Goal: Task Accomplishment & Management: Complete application form

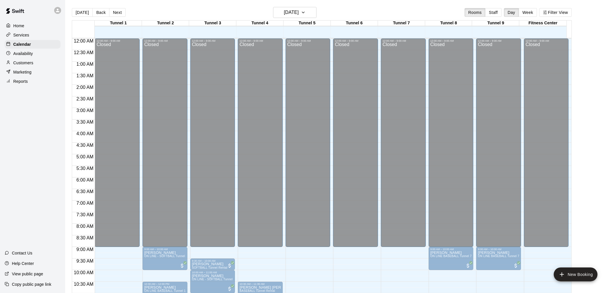
scroll to position [295, 0]
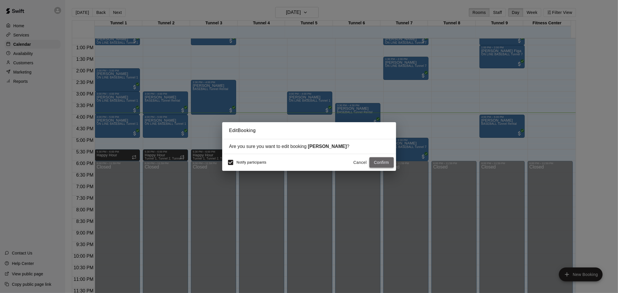
click at [378, 160] on button "Confirm" at bounding box center [381, 162] width 24 height 11
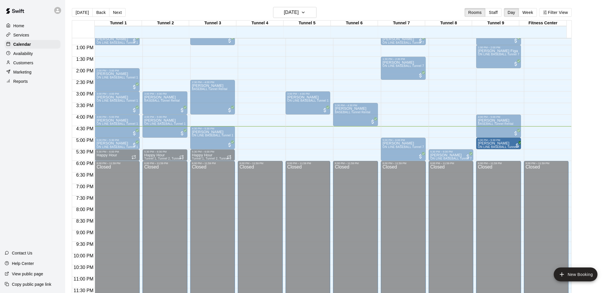
drag, startPoint x: 463, startPoint y: 142, endPoint x: 484, endPoint y: 143, distance: 21.5
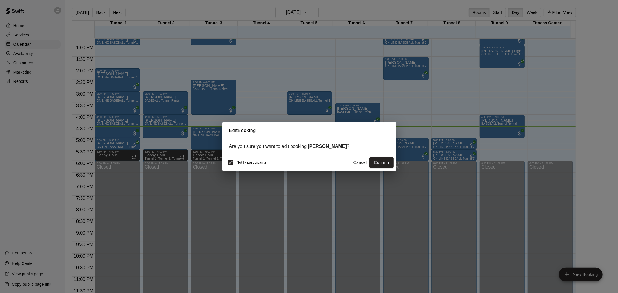
click at [386, 164] on button "Confirm" at bounding box center [381, 162] width 24 height 11
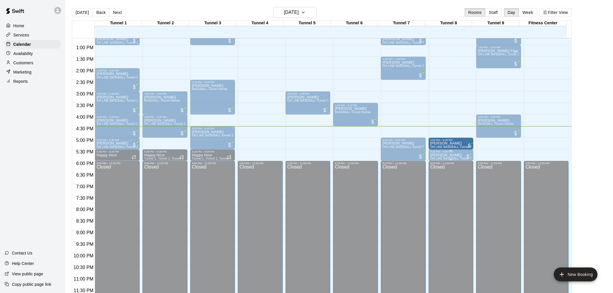
drag, startPoint x: 493, startPoint y: 145, endPoint x: 468, endPoint y: 150, distance: 25.3
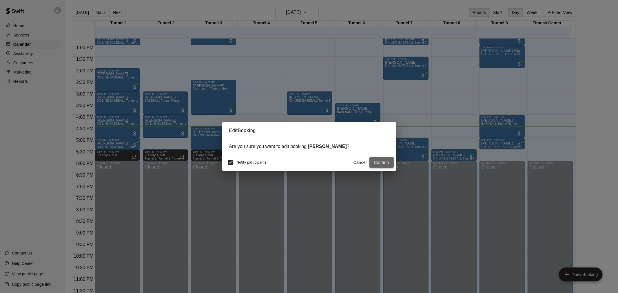
click at [374, 163] on button "Confirm" at bounding box center [381, 162] width 24 height 11
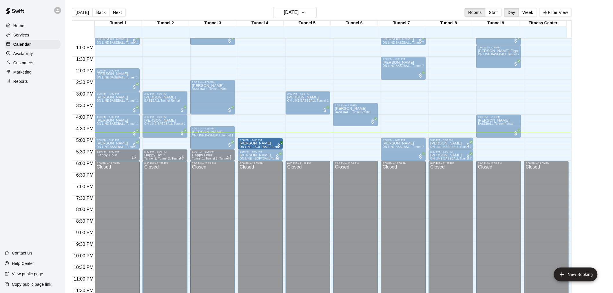
drag, startPoint x: 216, startPoint y: 142, endPoint x: 256, endPoint y: 145, distance: 40.7
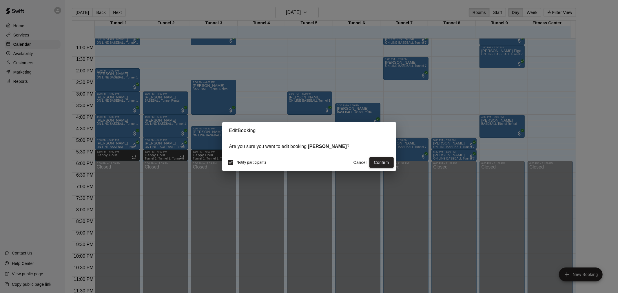
click at [385, 163] on button "Confirm" at bounding box center [381, 162] width 24 height 11
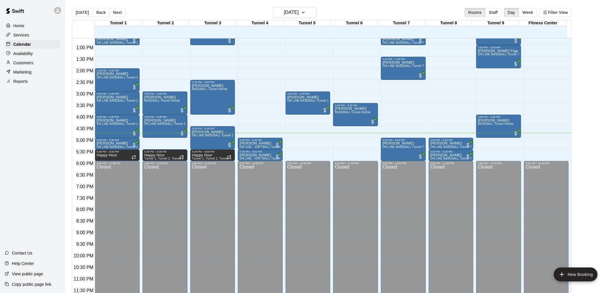
click at [42, 74] on div "Marketing" at bounding box center [33, 72] width 56 height 9
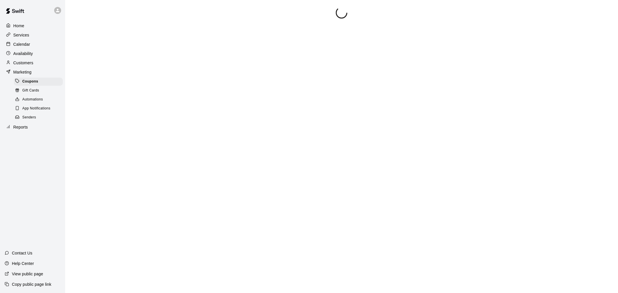
click at [43, 132] on div "Reports" at bounding box center [33, 127] width 56 height 9
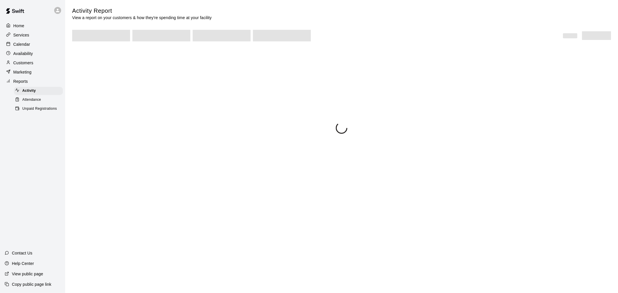
click at [47, 112] on span "Unpaid Registrations" at bounding box center [39, 109] width 34 height 6
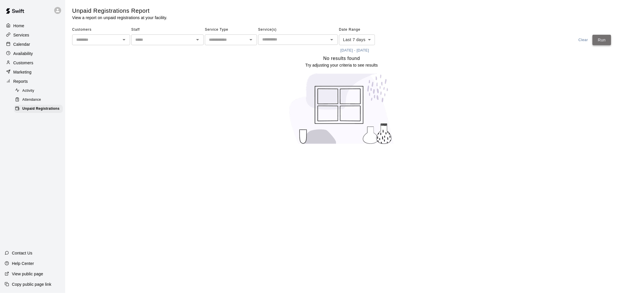
click at [603, 41] on button "Run" at bounding box center [602, 40] width 19 height 11
click at [27, 47] on p "Calendar" at bounding box center [21, 44] width 17 height 6
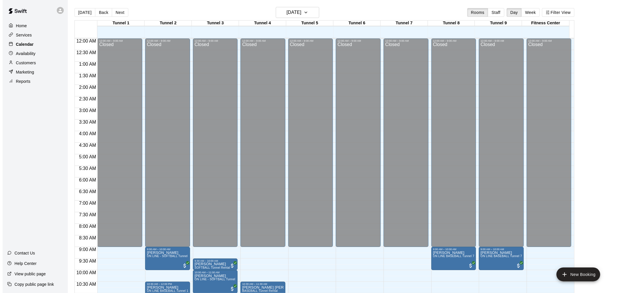
scroll to position [277, 0]
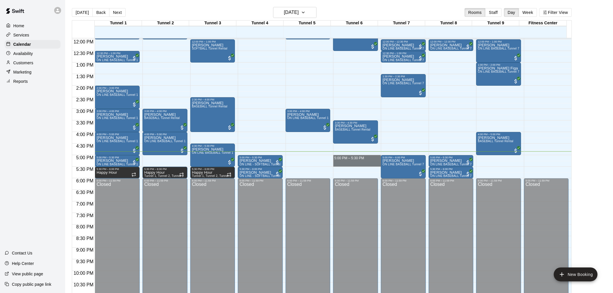
drag, startPoint x: 361, startPoint y: 157, endPoint x: 361, endPoint y: 163, distance: 6.7
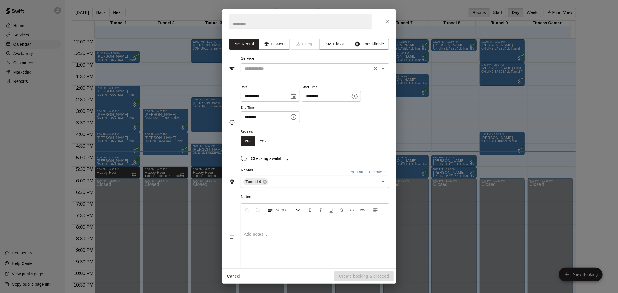
click at [294, 68] on input "text" at bounding box center [307, 68] width 128 height 7
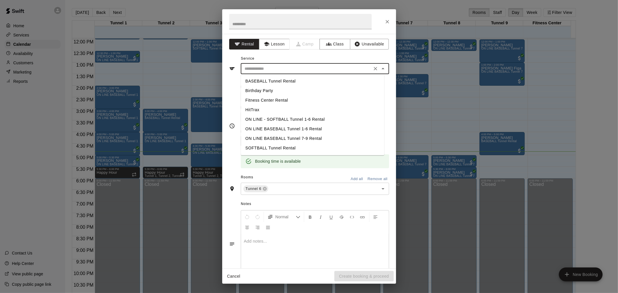
click at [297, 81] on li "BASEBALL Tunnel Rental" at bounding box center [312, 82] width 143 height 10
type input "**********"
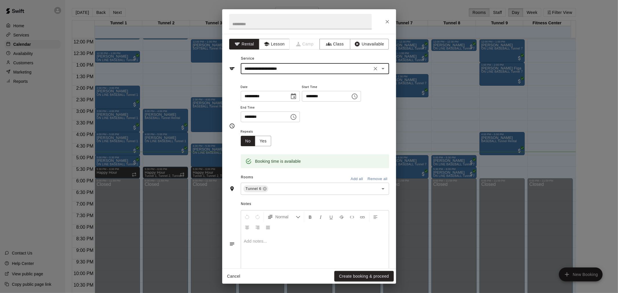
click at [386, 277] on button "Create booking & proceed" at bounding box center [363, 276] width 59 height 11
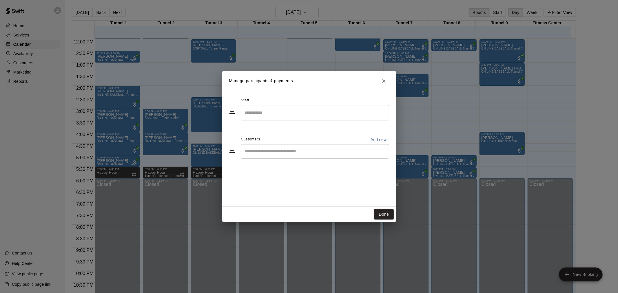
click at [378, 142] on p "Add new" at bounding box center [379, 140] width 16 height 6
select select "**"
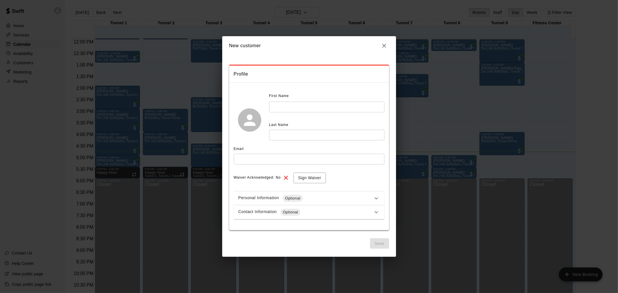
click at [313, 107] on input "text" at bounding box center [326, 107] width 115 height 11
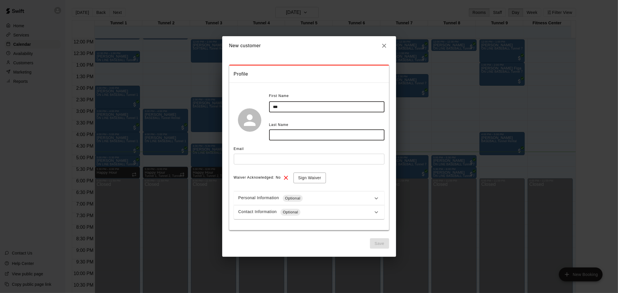
type input "***"
click at [343, 138] on input "text" at bounding box center [326, 135] width 115 height 11
type input "*******"
click at [333, 164] on input "text" at bounding box center [309, 159] width 151 height 11
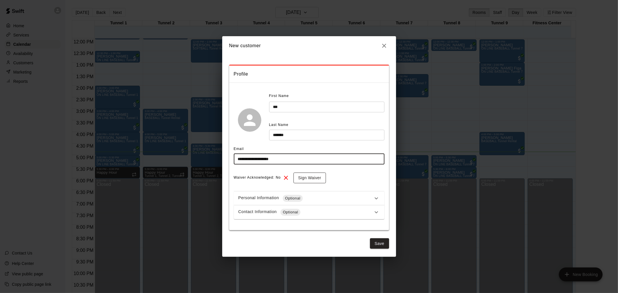
type input "**********"
click at [320, 178] on button "Sign Waiver" at bounding box center [310, 178] width 32 height 11
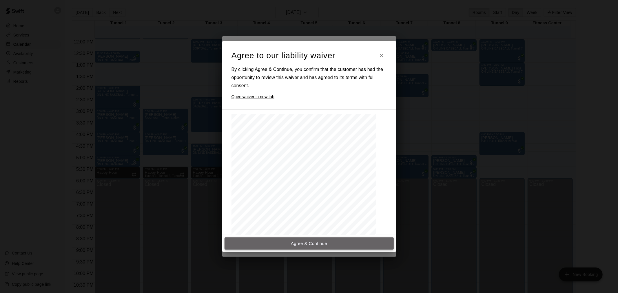
click at [332, 240] on button "Agree & Continue" at bounding box center [309, 244] width 169 height 12
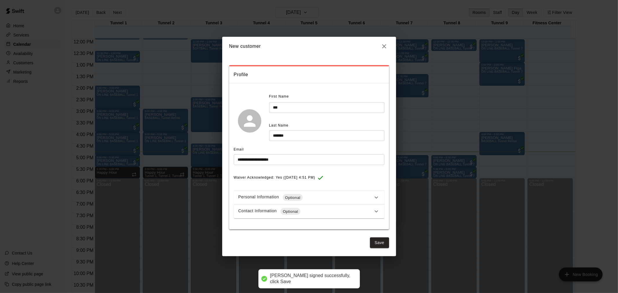
click at [309, 212] on div "Contact Information Optional" at bounding box center [306, 211] width 134 height 7
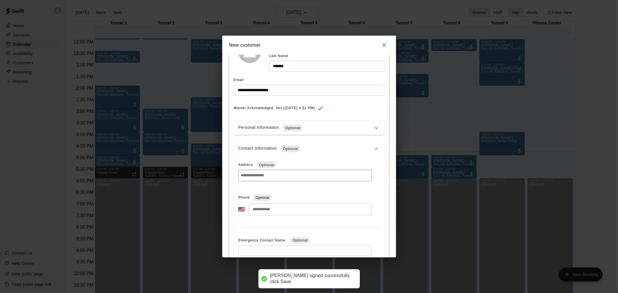
scroll to position [97, 0]
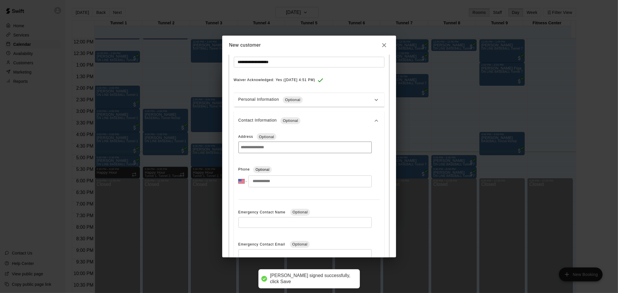
click at [287, 178] on input "tel" at bounding box center [309, 182] width 123 height 12
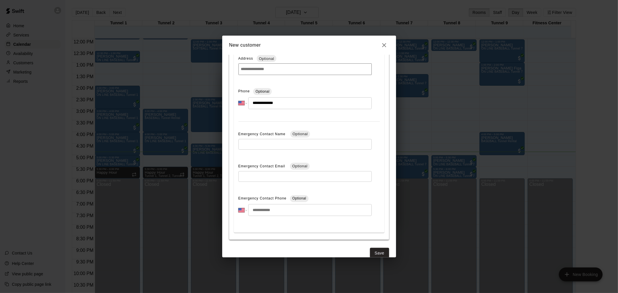
scroll to position [185, 0]
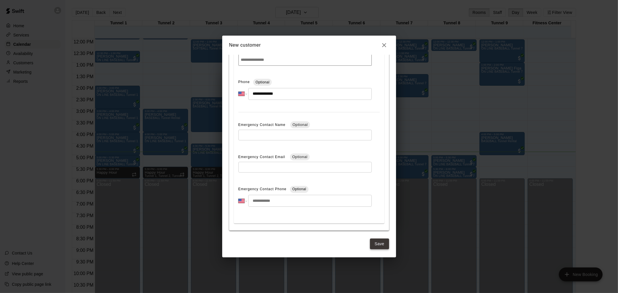
type input "**********"
click at [374, 244] on button "Save" at bounding box center [379, 244] width 19 height 11
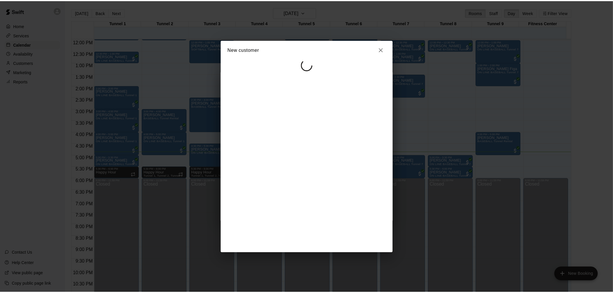
scroll to position [0, 0]
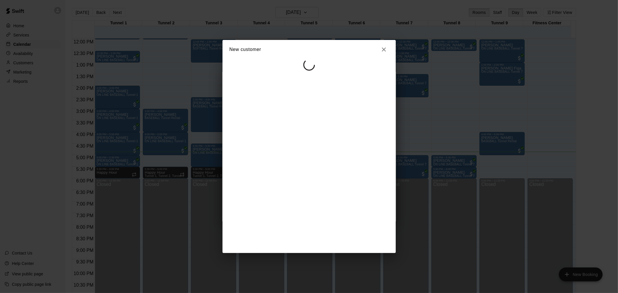
select select "**"
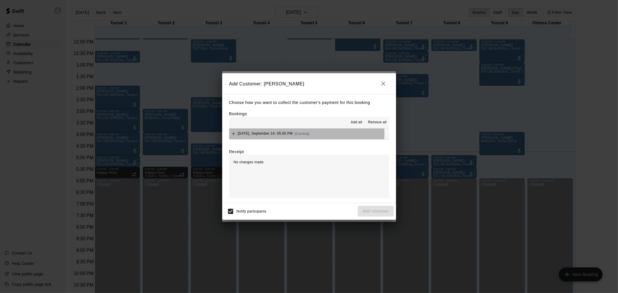
click at [302, 135] on span "(Current)" at bounding box center [301, 134] width 15 height 4
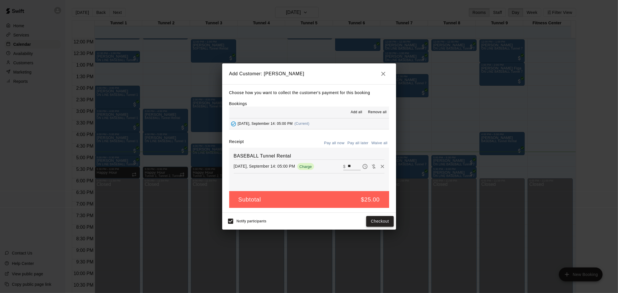
click at [381, 217] on button "Checkout" at bounding box center [379, 221] width 27 height 11
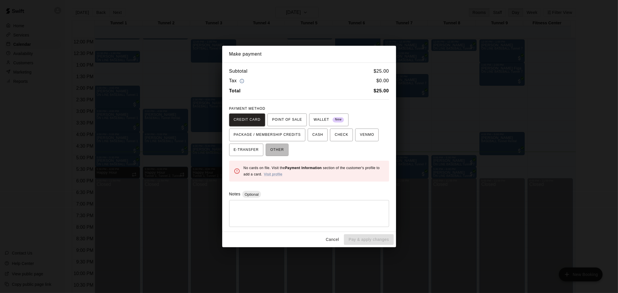
drag, startPoint x: 281, startPoint y: 147, endPoint x: 301, endPoint y: 151, distance: 19.8
click at [281, 146] on span "OTHER" at bounding box center [277, 149] width 14 height 9
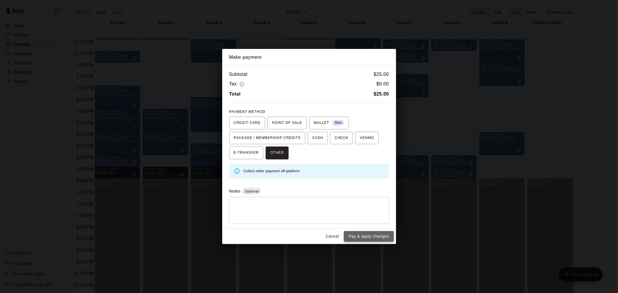
click at [381, 236] on button "Pay & apply changes" at bounding box center [369, 236] width 50 height 11
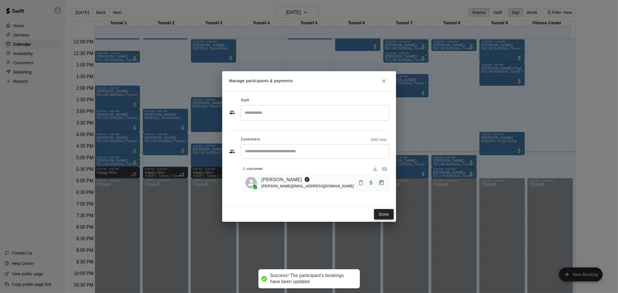
click at [390, 214] on button "Done" at bounding box center [383, 214] width 19 height 11
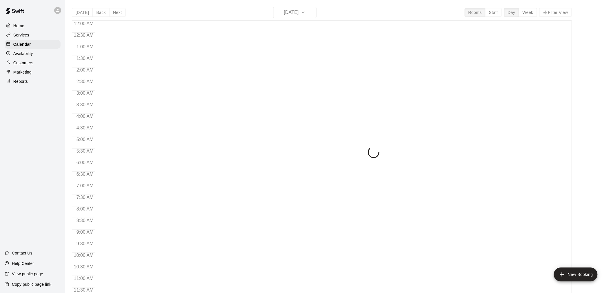
scroll to position [277, 0]
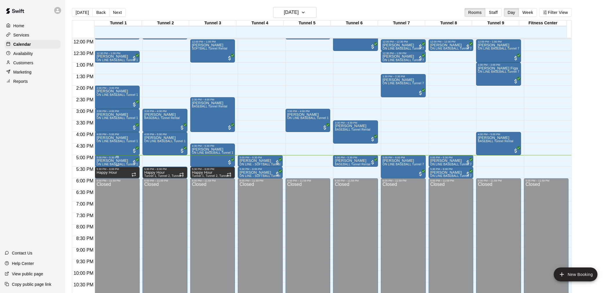
click at [122, 157] on div "5:00 PM – 5:30 PM" at bounding box center [117, 157] width 41 height 3
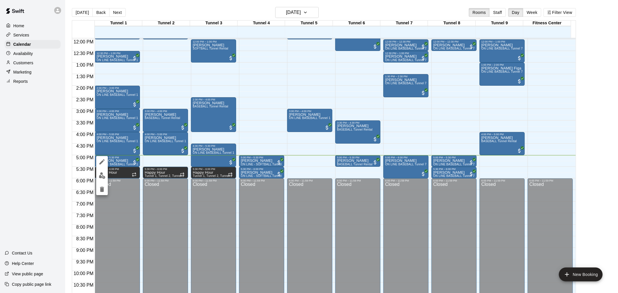
click at [102, 174] on img "edit" at bounding box center [102, 175] width 7 height 7
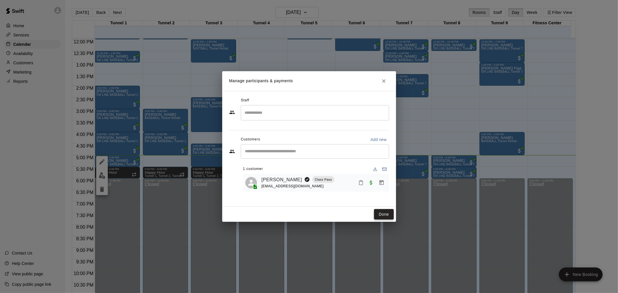
click at [383, 216] on button "Done" at bounding box center [383, 214] width 19 height 11
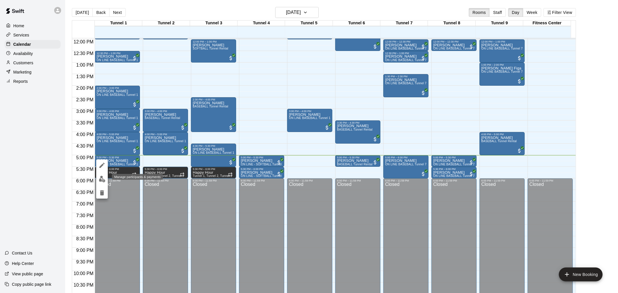
click at [101, 179] on img "edit" at bounding box center [102, 179] width 7 height 7
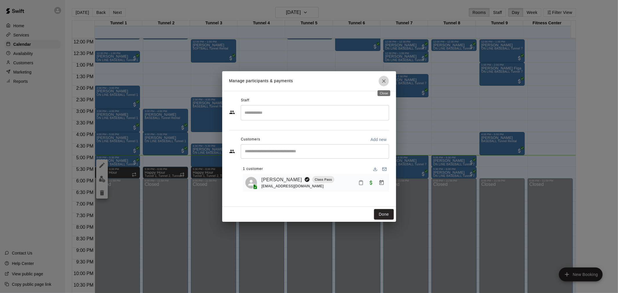
click at [384, 79] on icon "Close" at bounding box center [384, 81] width 6 height 6
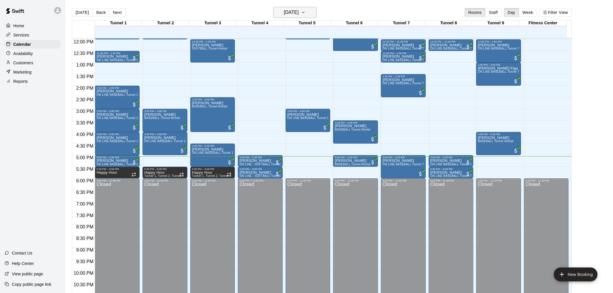
click at [299, 10] on h6 "[DATE]" at bounding box center [291, 12] width 15 height 8
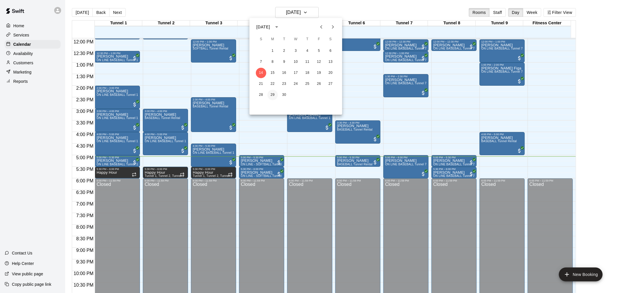
click at [276, 96] on button "29" at bounding box center [272, 95] width 10 height 10
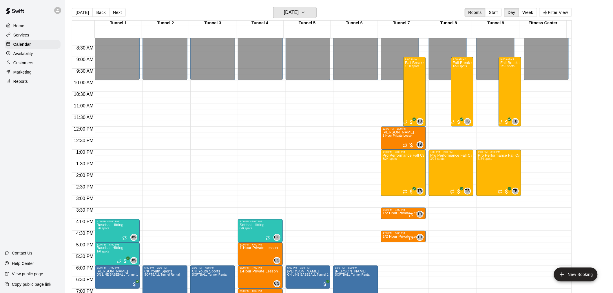
scroll to position [181, 0]
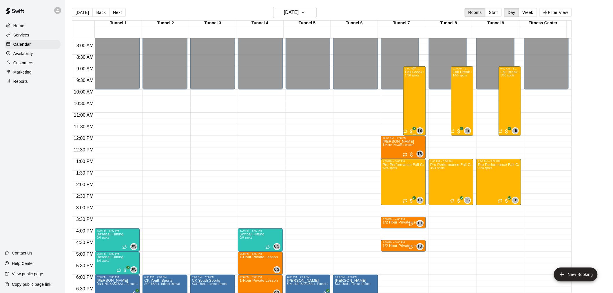
click at [409, 100] on div "Fall Break Camp 2025 1/50 spots" at bounding box center [414, 216] width 19 height 293
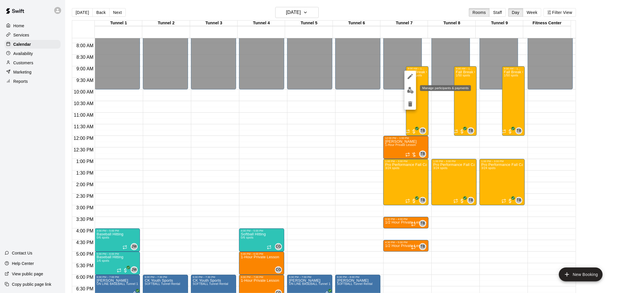
click at [410, 94] on button "edit" at bounding box center [411, 90] width 12 height 11
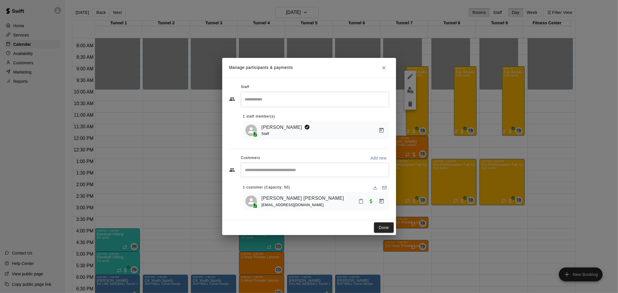
click at [382, 63] on button "Close" at bounding box center [384, 68] width 10 height 10
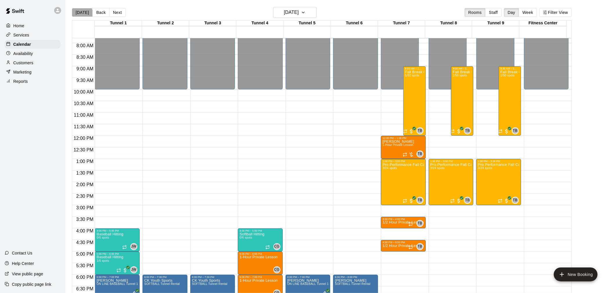
click at [82, 14] on button "[DATE]" at bounding box center [82, 12] width 21 height 9
